Goal: Task Accomplishment & Management: Complete application form

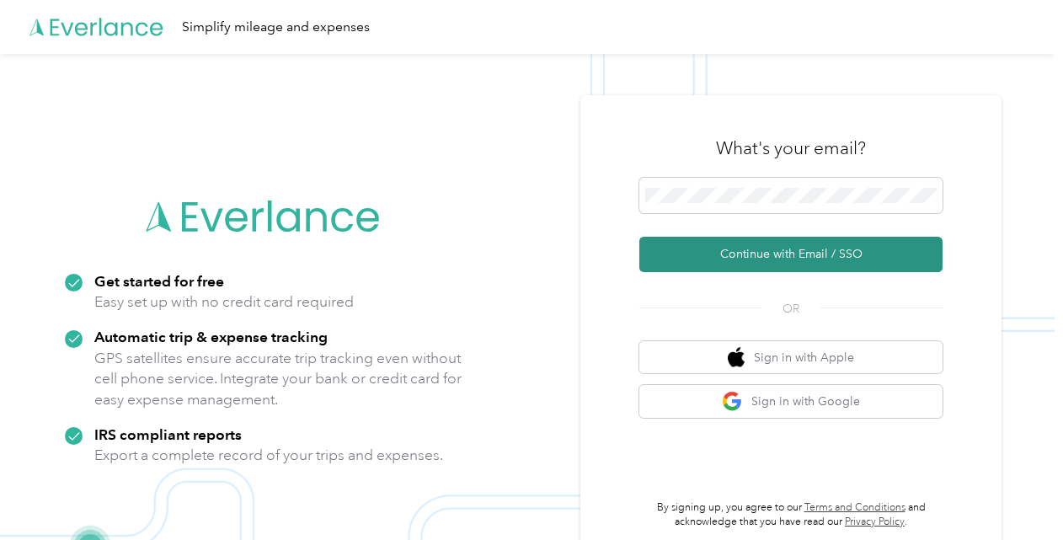
click at [705, 256] on button "Continue with Email / SSO" at bounding box center [790, 254] width 303 height 35
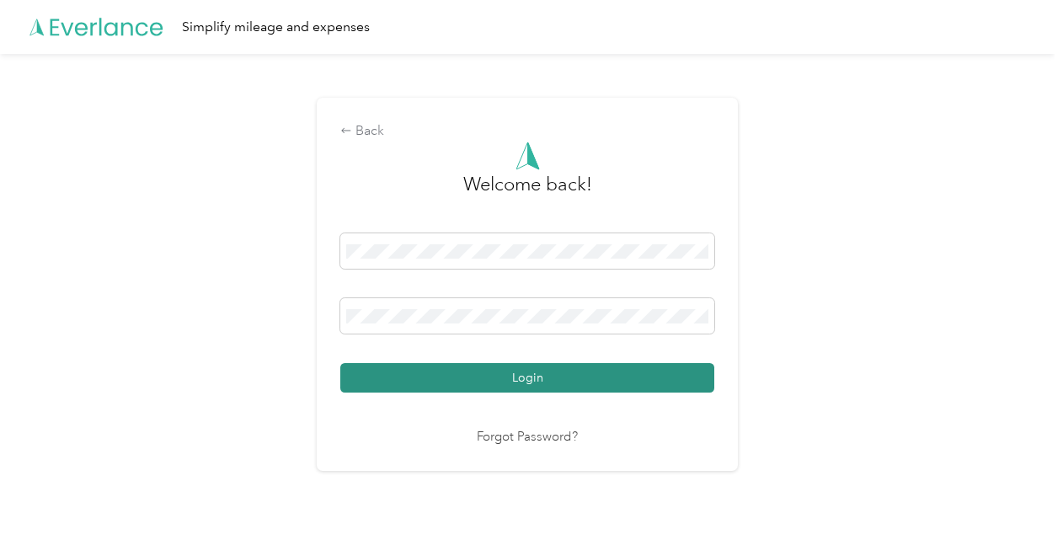
click at [497, 373] on button "Login" at bounding box center [527, 377] width 374 height 29
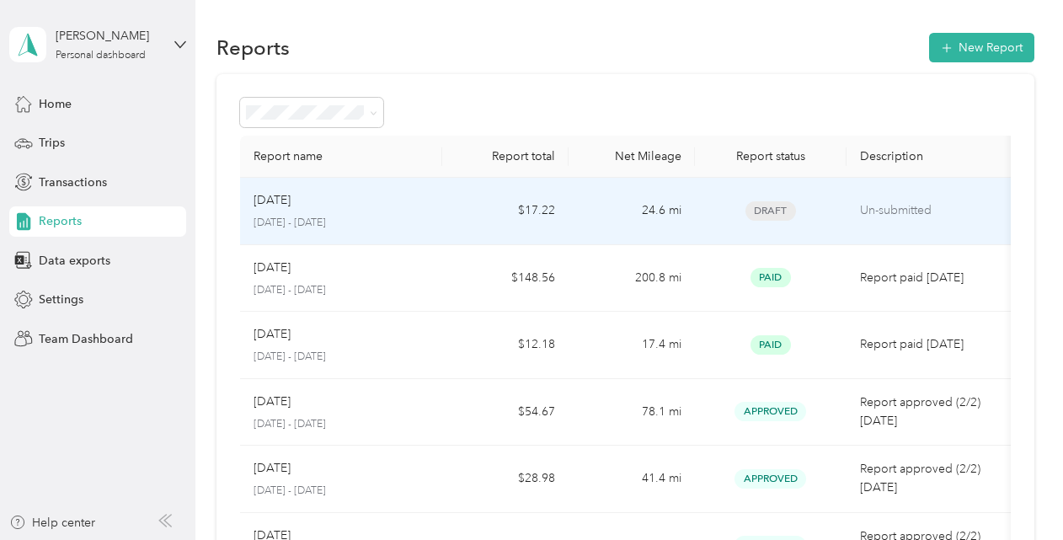
click at [437, 221] on td "Aug [DATE] - [DATE]" at bounding box center [341, 211] width 202 height 67
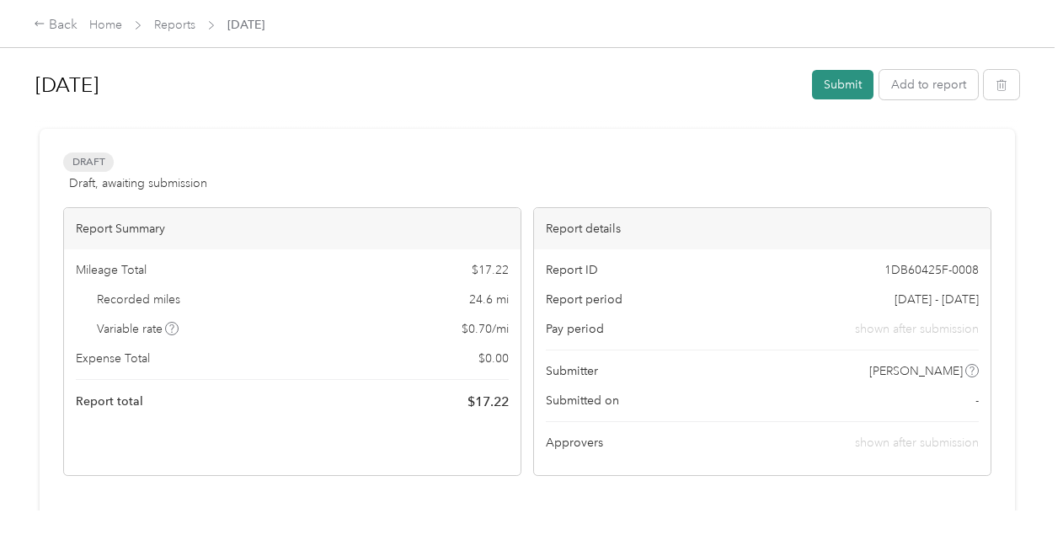
click at [829, 79] on button "Submit" at bounding box center [842, 84] width 61 height 29
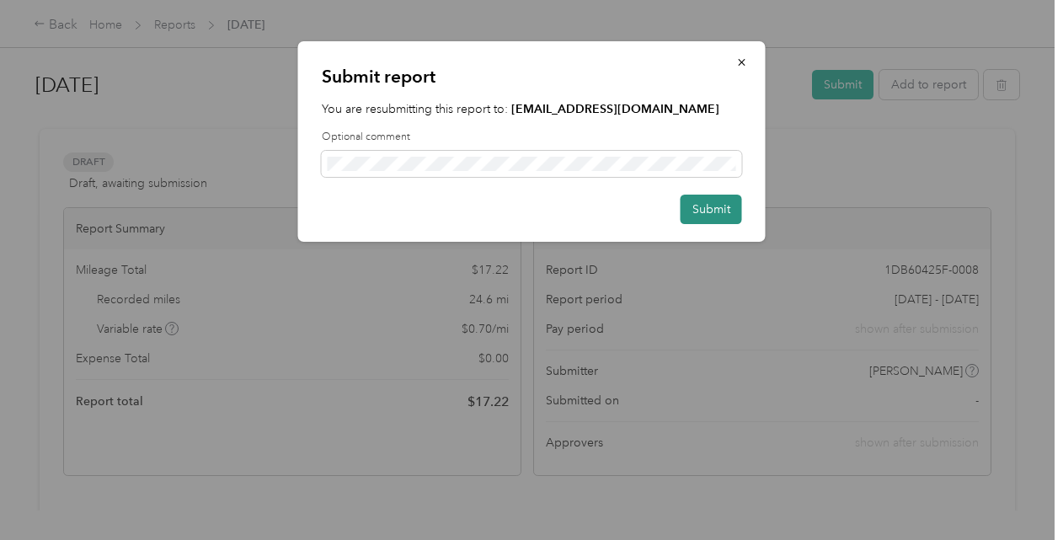
click at [733, 205] on button "Submit" at bounding box center [710, 209] width 61 height 29
